Goal: Information Seeking & Learning: Learn about a topic

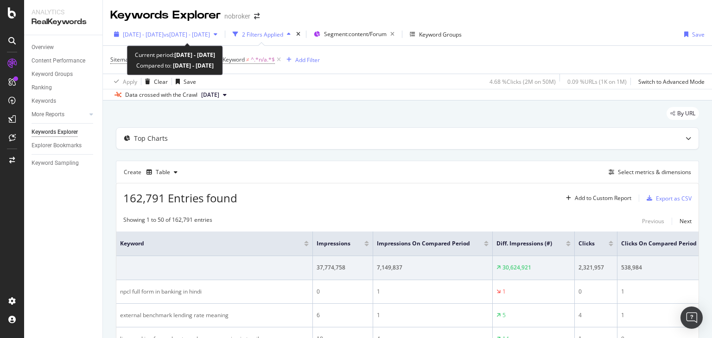
click at [217, 35] on icon "button" at bounding box center [216, 35] width 4 height 6
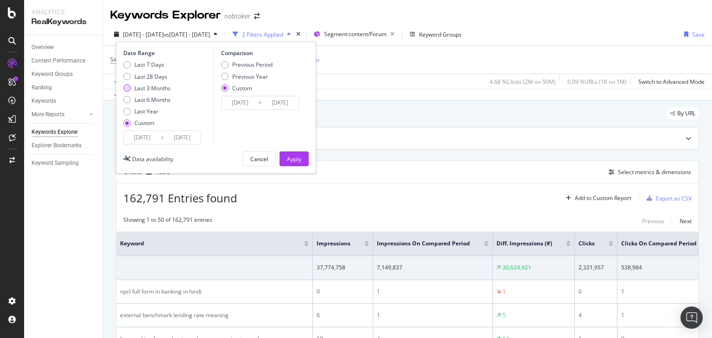
click at [127, 89] on div "Last 3 Months" at bounding box center [126, 87] width 7 height 7
type input "[DATE]"
click at [290, 163] on div "Apply" at bounding box center [294, 159] width 14 height 14
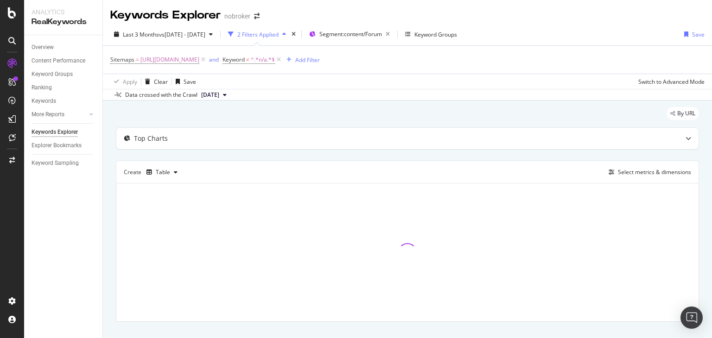
click at [283, 61] on icon at bounding box center [279, 59] width 8 height 9
click at [207, 60] on icon at bounding box center [203, 59] width 8 height 9
click at [134, 58] on div "Add Filter" at bounding box center [135, 60] width 25 height 8
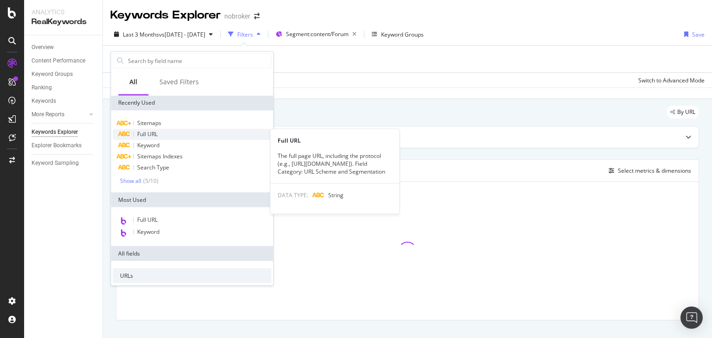
click at [175, 132] on div "Full URL" at bounding box center [192, 134] width 158 height 11
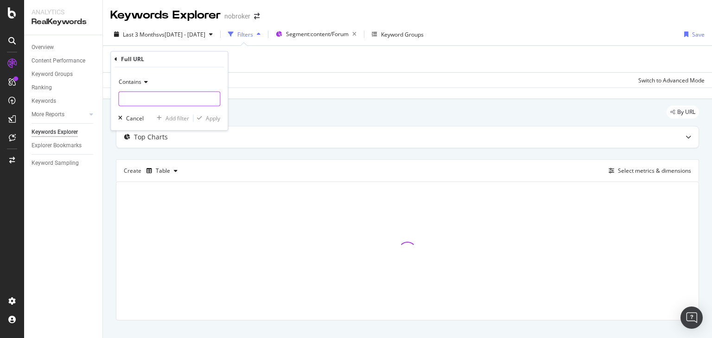
click at [167, 100] on input "text" at bounding box center [169, 99] width 101 height 15
paste input "[URL][DOMAIN_NAME]"
type input "[URL][DOMAIN_NAME]"
click at [210, 120] on div "Apply" at bounding box center [213, 118] width 14 height 8
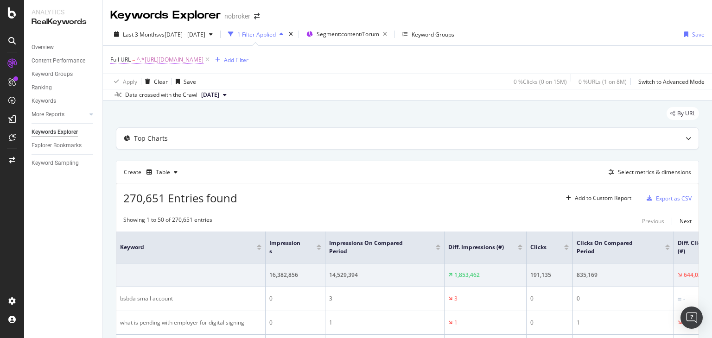
click at [203, 63] on span "^.*[URL][DOMAIN_NAME]" at bounding box center [170, 59] width 67 height 13
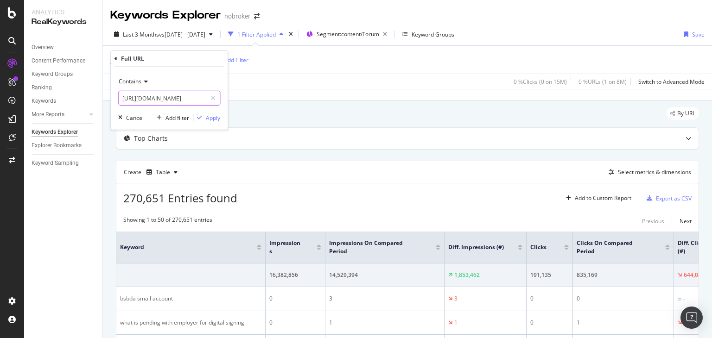
click at [179, 96] on input "[URL][DOMAIN_NAME]" at bounding box center [163, 98] width 88 height 15
click at [215, 119] on div "Apply" at bounding box center [213, 118] width 14 height 8
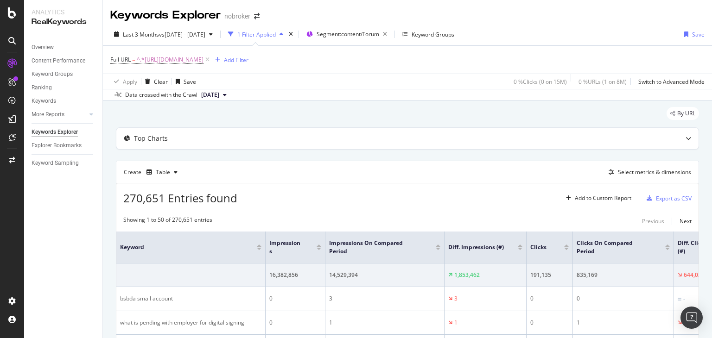
click at [230, 91] on button "[DATE]" at bounding box center [213, 94] width 33 height 11
click at [245, 126] on div "7.2M URLs" at bounding box center [245, 126] width 28 height 8
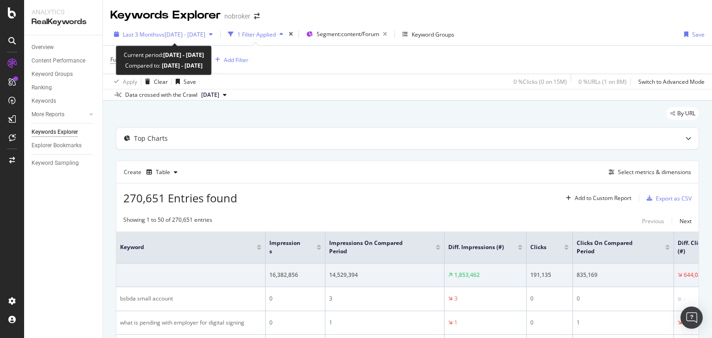
click at [187, 35] on span "vs [DATE] - [DATE]" at bounding box center [182, 35] width 46 height 8
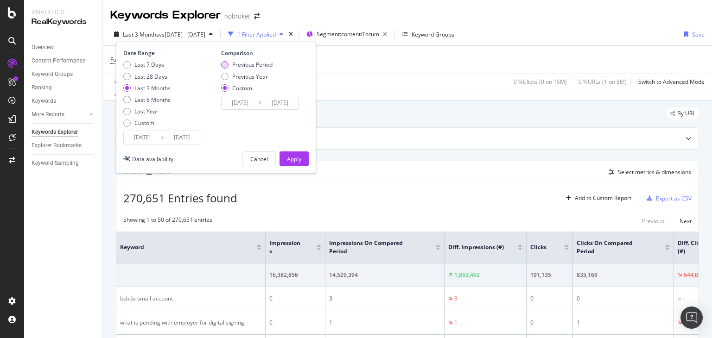
click at [227, 64] on div "Previous Period" at bounding box center [224, 64] width 7 height 7
type input "[DATE]"
click at [290, 155] on div "Apply" at bounding box center [294, 159] width 14 height 8
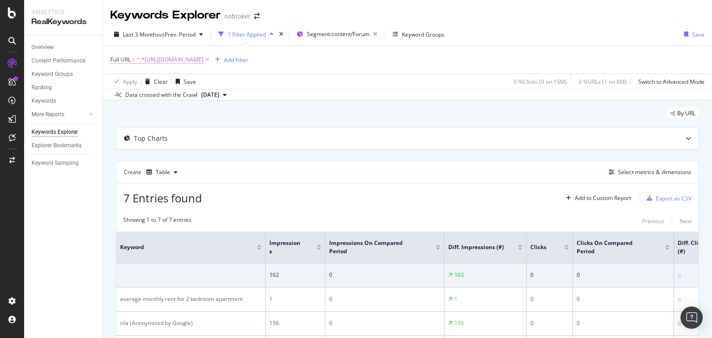
click at [203, 65] on span "^.*[URL][DOMAIN_NAME]" at bounding box center [170, 59] width 67 height 13
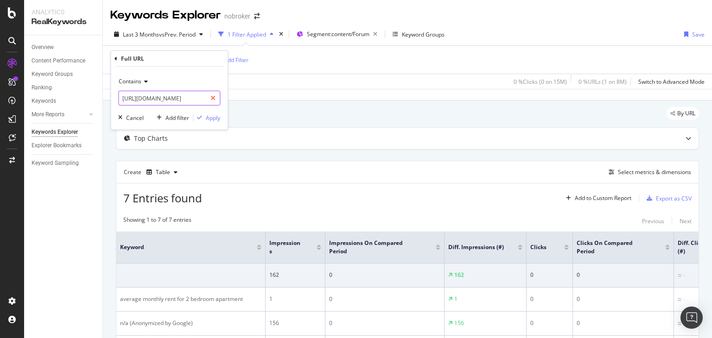
click at [215, 97] on icon at bounding box center [212, 98] width 5 height 6
click at [193, 99] on input "text" at bounding box center [169, 98] width 101 height 15
paste input "[URL][DOMAIN_NAME]"
type input "[URL][DOMAIN_NAME]"
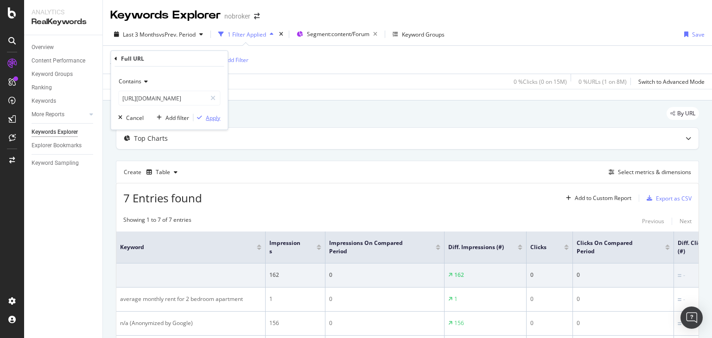
scroll to position [0, 0]
click at [212, 116] on div "Apply" at bounding box center [213, 118] width 14 height 8
